Goal: Task Accomplishment & Management: Complete application form

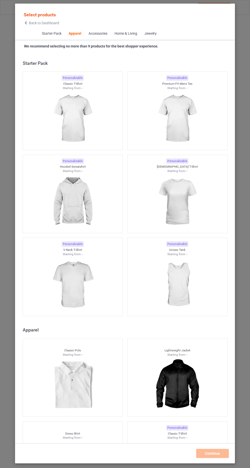
scroll to position [273, 0]
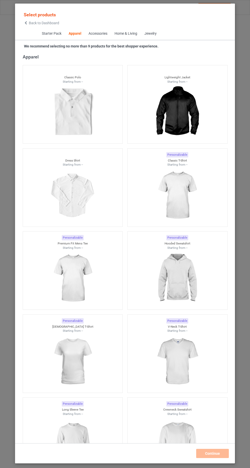
click at [190, 191] on img at bounding box center [177, 195] width 46 height 57
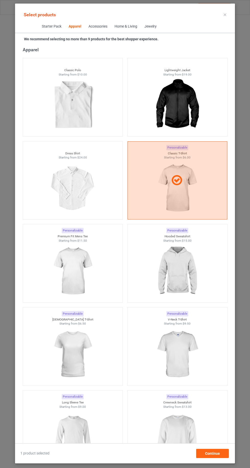
click at [188, 274] on img at bounding box center [177, 271] width 46 height 57
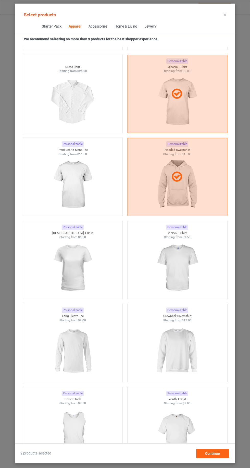
scroll to position [368, 0]
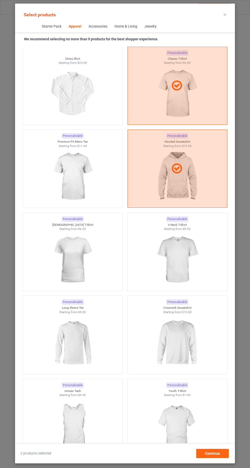
click at [185, 339] on img at bounding box center [177, 342] width 46 height 57
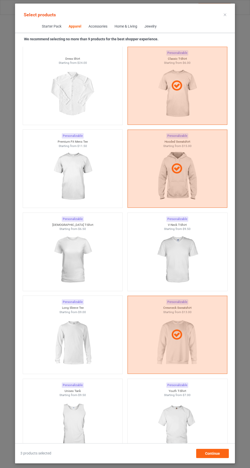
click at [58, 335] on img at bounding box center [73, 342] width 46 height 57
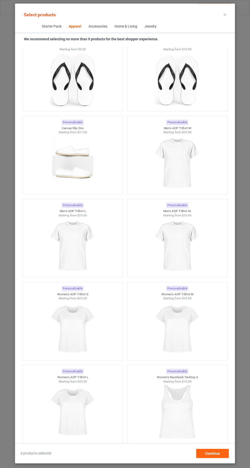
scroll to position [1461, 0]
click at [55, 252] on img at bounding box center [73, 246] width 46 height 57
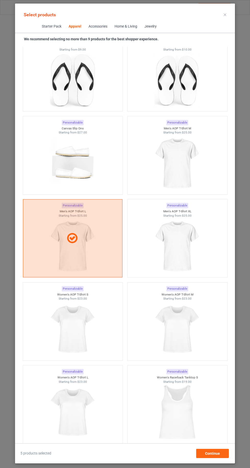
click at [190, 256] on img at bounding box center [177, 246] width 46 height 57
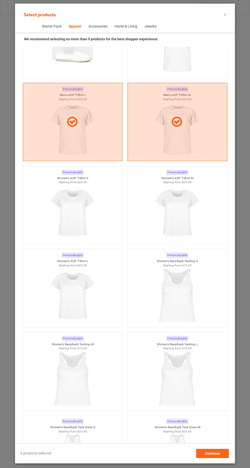
scroll to position [1578, 0]
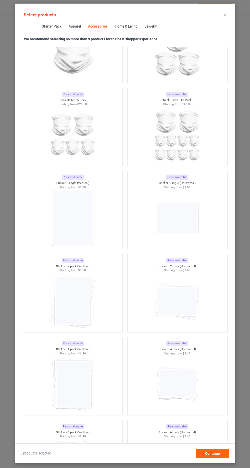
scroll to position [3185, 0]
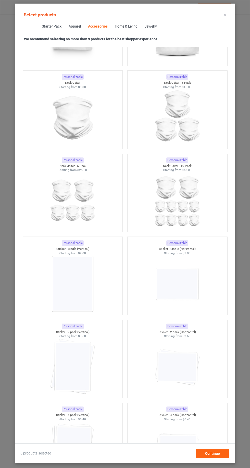
click at [63, 286] on img at bounding box center [73, 283] width 46 height 57
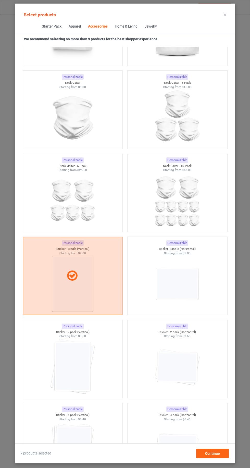
click at [193, 279] on img at bounding box center [177, 283] width 46 height 57
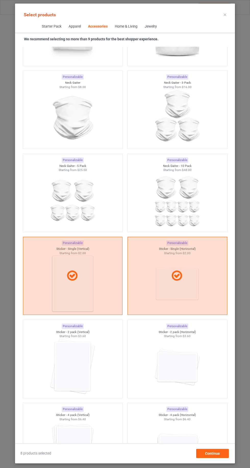
click at [184, 361] on img at bounding box center [177, 366] width 46 height 57
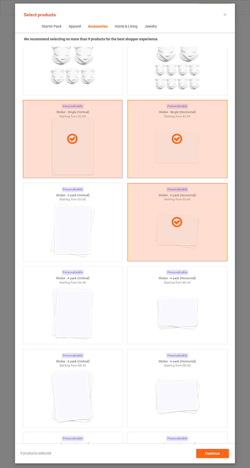
scroll to position [3292, 0]
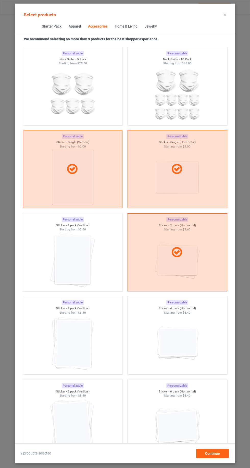
click at [61, 263] on img at bounding box center [73, 260] width 46 height 57
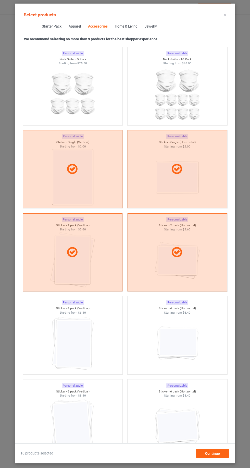
click at [54, 352] on img at bounding box center [73, 343] width 46 height 57
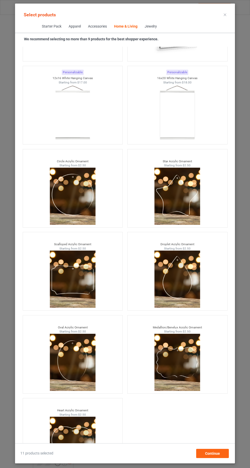
scroll to position [34, 0]
click at [217, 454] on span "Continue" at bounding box center [212, 453] width 15 height 4
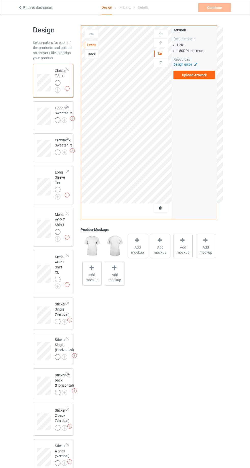
click at [138, 252] on span "Add mockup" at bounding box center [137, 250] width 19 height 10
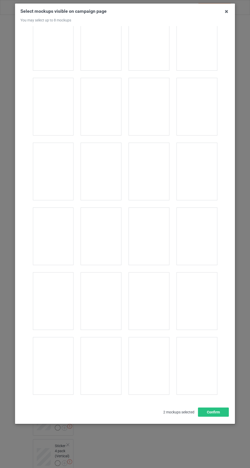
scroll to position [7035, 0]
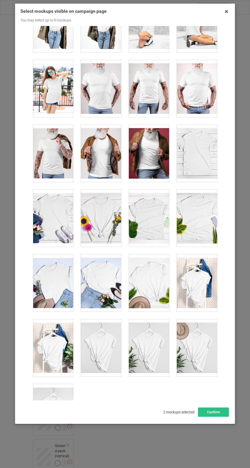
click at [61, 401] on div at bounding box center [53, 412] width 40 height 57
click at [106, 340] on div at bounding box center [101, 347] width 40 height 57
click at [141, 334] on div at bounding box center [149, 347] width 40 height 57
click at [210, 333] on div at bounding box center [197, 347] width 40 height 57
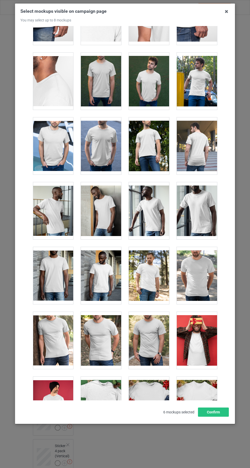
scroll to position [361, 0]
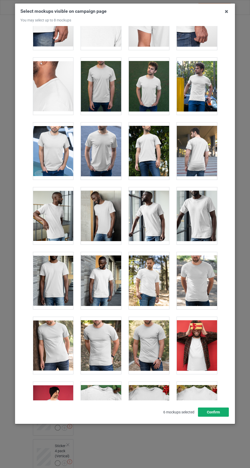
click at [223, 417] on button "Confirm" at bounding box center [213, 412] width 31 height 9
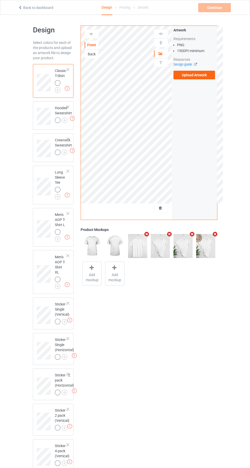
click at [0, 0] on img at bounding box center [0, 0] width 0 height 0
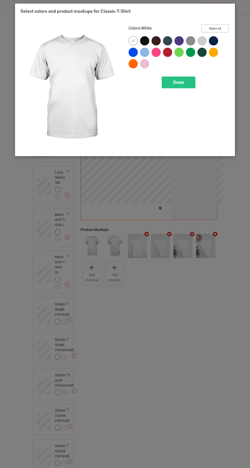
click at [218, 28] on button "Select all" at bounding box center [215, 28] width 28 height 8
click at [131, 41] on icon at bounding box center [133, 41] width 5 height 5
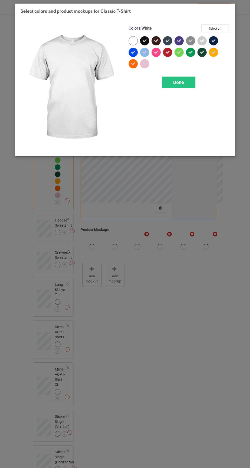
click at [204, 41] on icon at bounding box center [202, 41] width 5 height 5
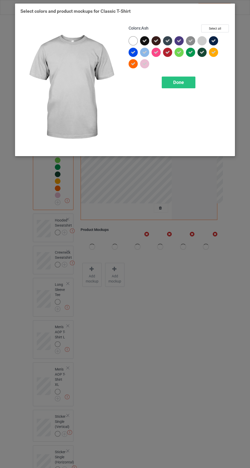
click at [183, 80] on span "Done" at bounding box center [178, 82] width 11 height 5
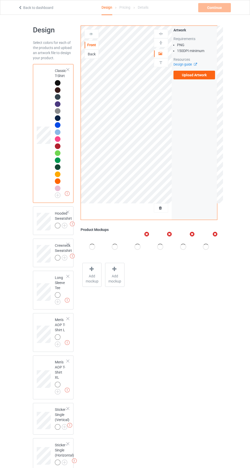
click at [0, 0] on img at bounding box center [0, 0] width 0 height 0
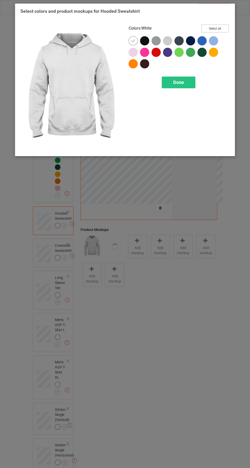
click at [216, 28] on button "Select all" at bounding box center [215, 28] width 28 height 8
click at [132, 40] on icon at bounding box center [133, 41] width 5 height 5
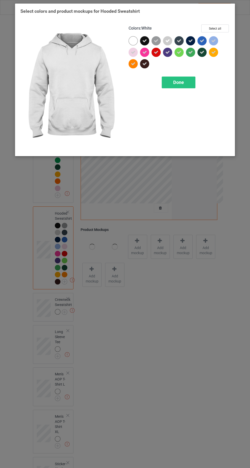
click at [169, 42] on icon at bounding box center [167, 41] width 5 height 5
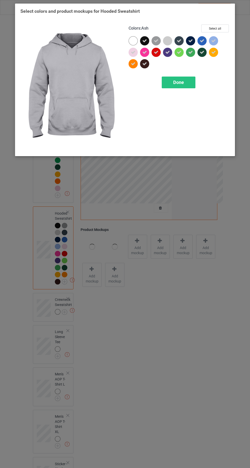
click at [180, 84] on span "Done" at bounding box center [178, 82] width 11 height 5
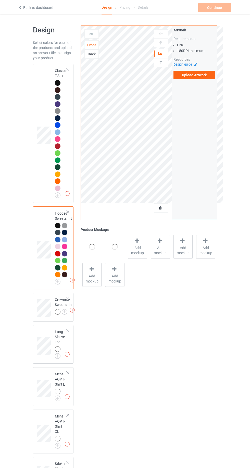
click at [0, 0] on img at bounding box center [0, 0] width 0 height 0
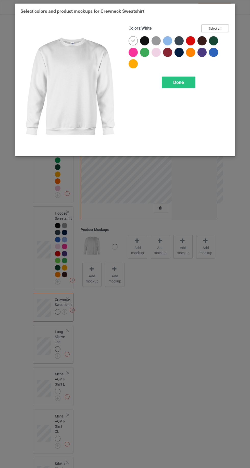
click at [225, 24] on button "Select all" at bounding box center [215, 28] width 28 height 8
click at [130, 41] on div at bounding box center [133, 40] width 9 height 9
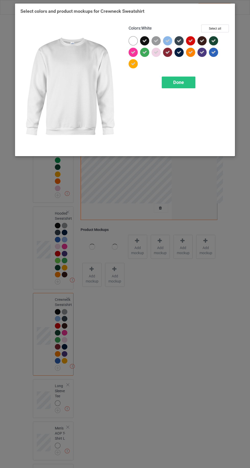
click at [183, 84] on span "Done" at bounding box center [178, 82] width 11 height 5
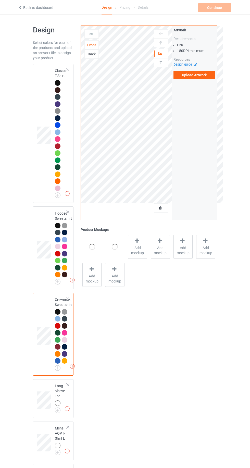
click at [0, 0] on img at bounding box center [0, 0] width 0 height 0
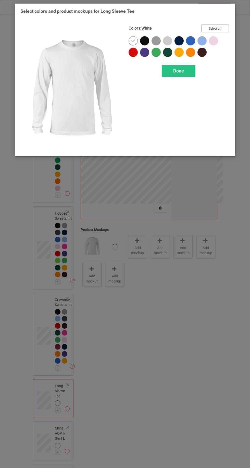
click at [220, 26] on button "Select all" at bounding box center [215, 28] width 28 height 8
click at [131, 39] on icon at bounding box center [133, 41] width 5 height 5
click at [178, 70] on span "Done" at bounding box center [178, 70] width 11 height 5
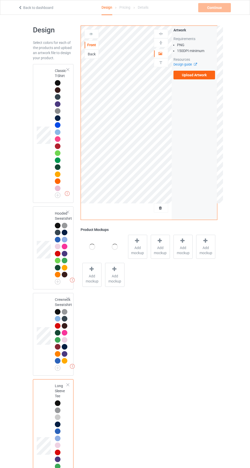
click at [0, 0] on img at bounding box center [0, 0] width 0 height 0
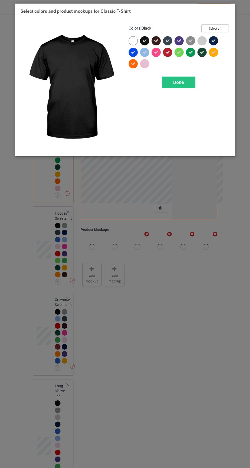
click at [216, 27] on button "Select all" at bounding box center [215, 28] width 28 height 8
click at [216, 28] on button "Reset to Default" at bounding box center [210, 28] width 37 height 8
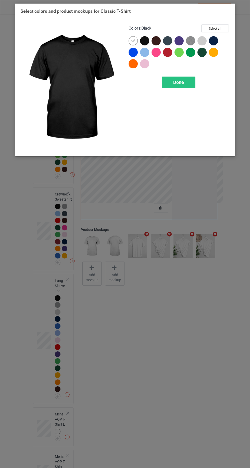
click at [166, 56] on div at bounding box center [167, 52] width 9 height 9
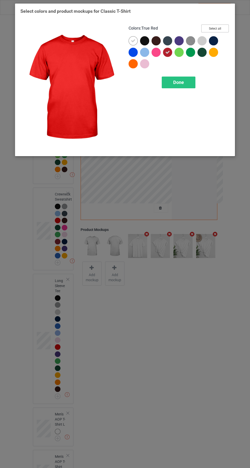
click at [215, 29] on button "Select all" at bounding box center [215, 28] width 28 height 8
click at [133, 41] on icon at bounding box center [133, 41] width 5 height 5
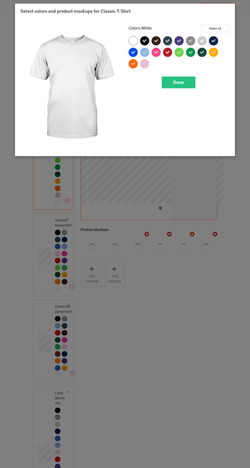
click at [181, 87] on div "Done" at bounding box center [179, 83] width 34 height 12
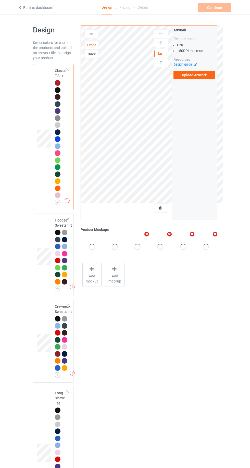
click at [202, 78] on label "Upload Artwork" at bounding box center [195, 75] width 42 height 9
click at [0, 0] on input "Upload Artwork" at bounding box center [0, 0] width 0 height 0
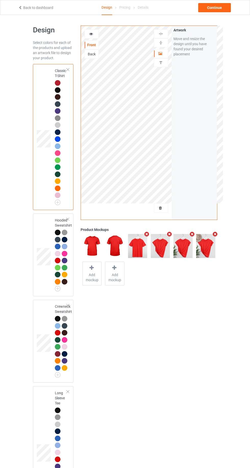
click at [89, 36] on div at bounding box center [91, 33] width 14 height 9
click at [85, 36] on div at bounding box center [92, 33] width 14 height 5
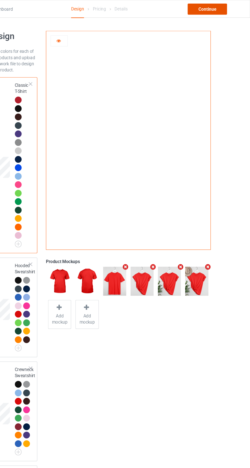
click at [217, 7] on div "Continue" at bounding box center [214, 7] width 33 height 9
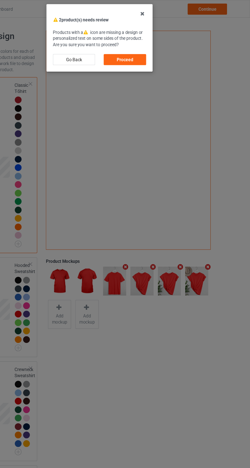
click at [161, 12] on icon at bounding box center [160, 11] width 8 height 8
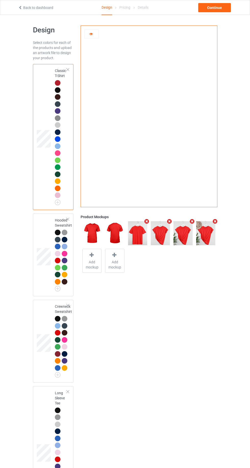
scroll to position [13, 0]
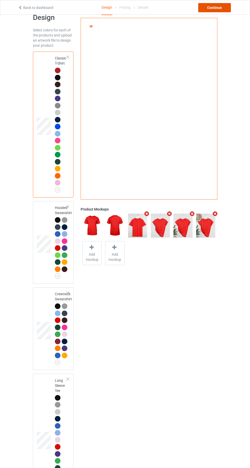
click at [216, 9] on div "Continue" at bounding box center [214, 7] width 33 height 9
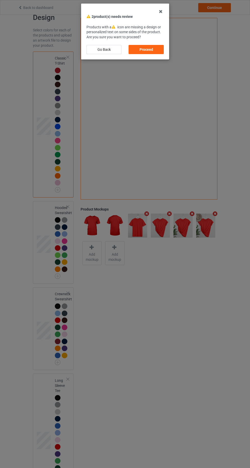
click at [161, 12] on icon at bounding box center [160, 11] width 8 height 8
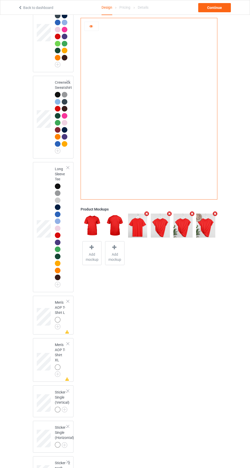
scroll to position [225, 0]
click at [68, 300] on div at bounding box center [68, 301] width 4 height 4
click at [69, 300] on div at bounding box center [68, 301] width 4 height 4
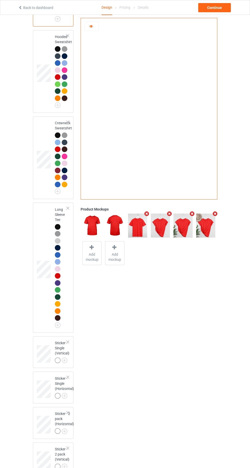
scroll to position [189, 0]
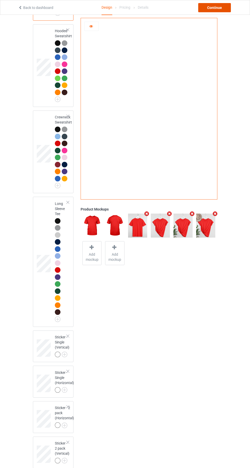
click at [222, 9] on div "Continue" at bounding box center [214, 7] width 33 height 9
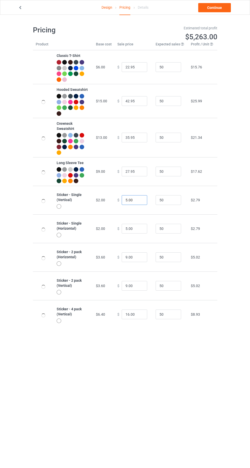
click at [128, 200] on input "5.00" at bounding box center [135, 200] width 26 height 10
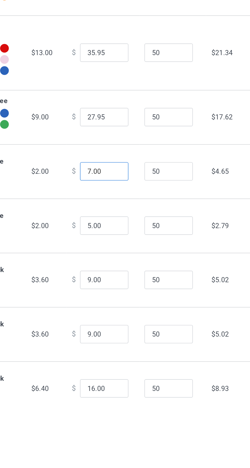
type input "7.00"
click at [126, 227] on input "5.00" at bounding box center [135, 229] width 26 height 10
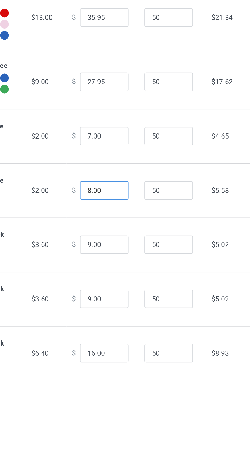
type input "8.00"
click at [123, 257] on input "9.00" at bounding box center [135, 257] width 26 height 10
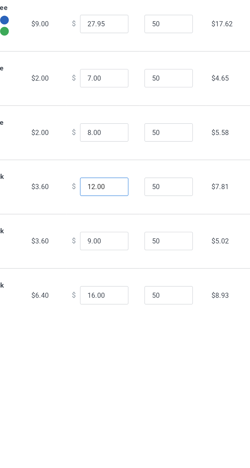
type input "12.00"
click at [125, 284] on input "9.00" at bounding box center [135, 286] width 26 height 10
click at [123, 287] on input "9.00" at bounding box center [135, 286] width 26 height 10
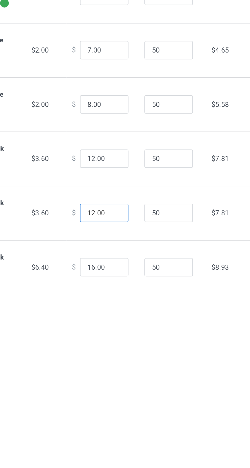
type input "12.00"
click at [127, 313] on input "16.00" at bounding box center [135, 315] width 26 height 10
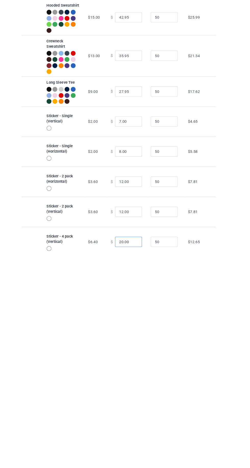
type input "20.00"
click at [125, 200] on input "7.00" at bounding box center [135, 200] width 26 height 10
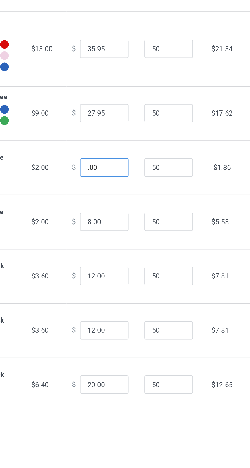
type input "8.00"
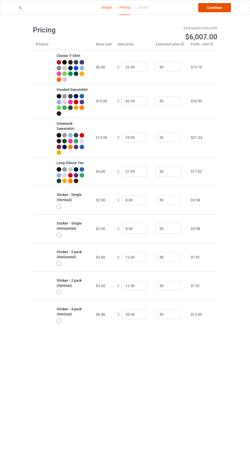
click at [211, 8] on link "Continue" at bounding box center [214, 7] width 33 height 9
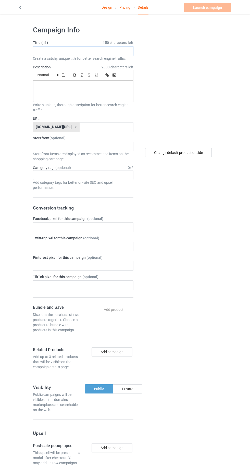
click at [43, 51] on input "text" at bounding box center [83, 51] width 101 height 10
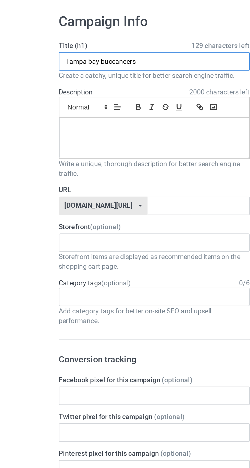
type input "Tampa bay buccaneers"
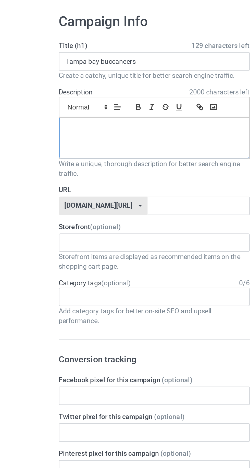
click at [43, 91] on div at bounding box center [83, 91] width 100 height 21
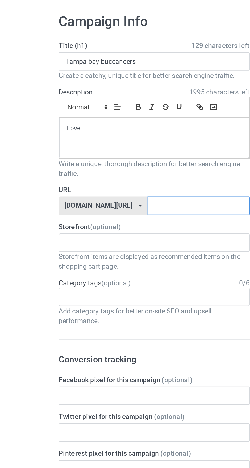
click at [102, 125] on input "text" at bounding box center [107, 127] width 54 height 10
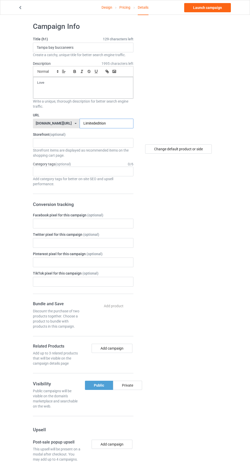
scroll to position [7, 0]
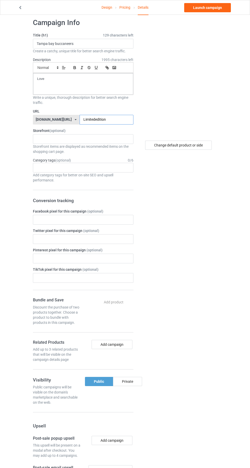
click at [115, 119] on input "Limitededition" at bounding box center [107, 120] width 54 height 10
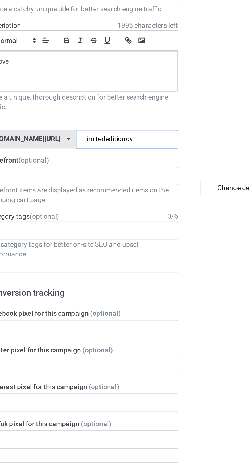
type input "Limitededitionove"
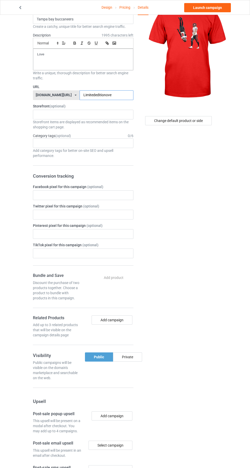
scroll to position [35, 0]
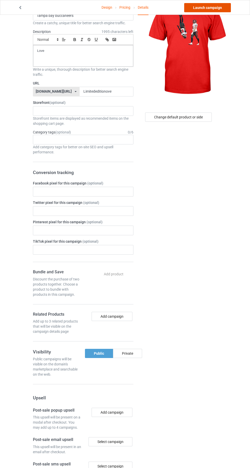
click at [211, 7] on link "Launch campaign" at bounding box center [207, 7] width 47 height 9
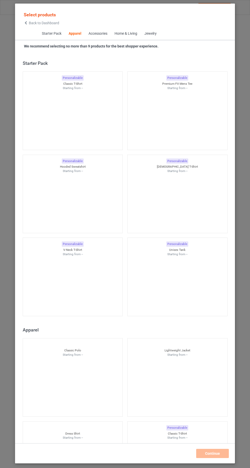
scroll to position [273, 0]
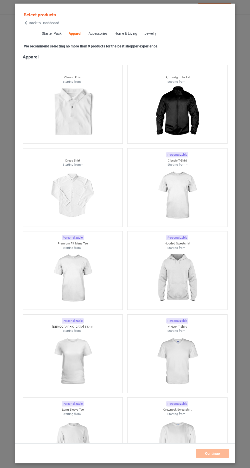
click at [30, 23] on span "Back to Dashboard" at bounding box center [44, 23] width 30 height 4
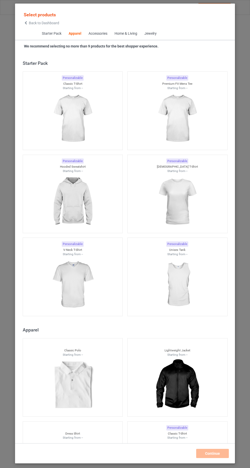
scroll to position [273, 0]
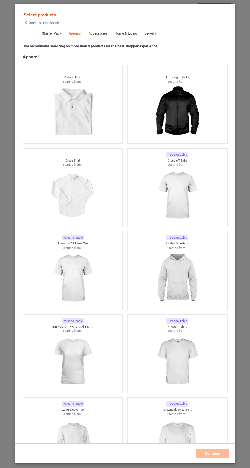
click at [26, 23] on icon at bounding box center [26, 23] width 4 height 4
click at [30, 12] on span "Select products" at bounding box center [40, 14] width 32 height 5
click at [27, 25] on icon at bounding box center [26, 23] width 4 height 4
